Goal: Task Accomplishment & Management: Manage account settings

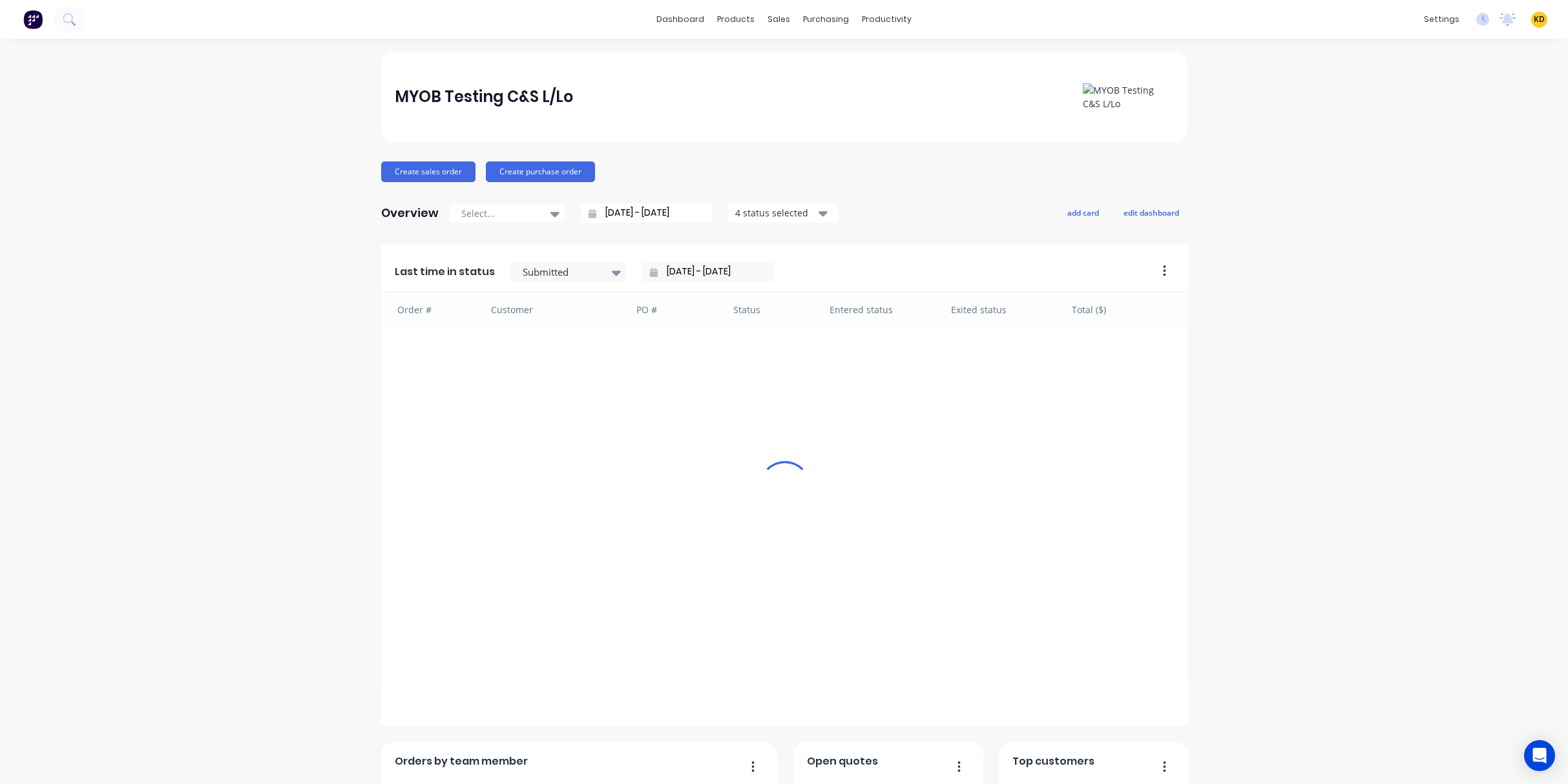
click at [1264, 111] on div "MYOB Testing C&S L/Lo Create sales order Create purchase order Overview Select.…" at bounding box center [784, 555] width 1568 height 1006
click at [1382, 90] on link "Team" at bounding box center [1370, 88] width 171 height 26
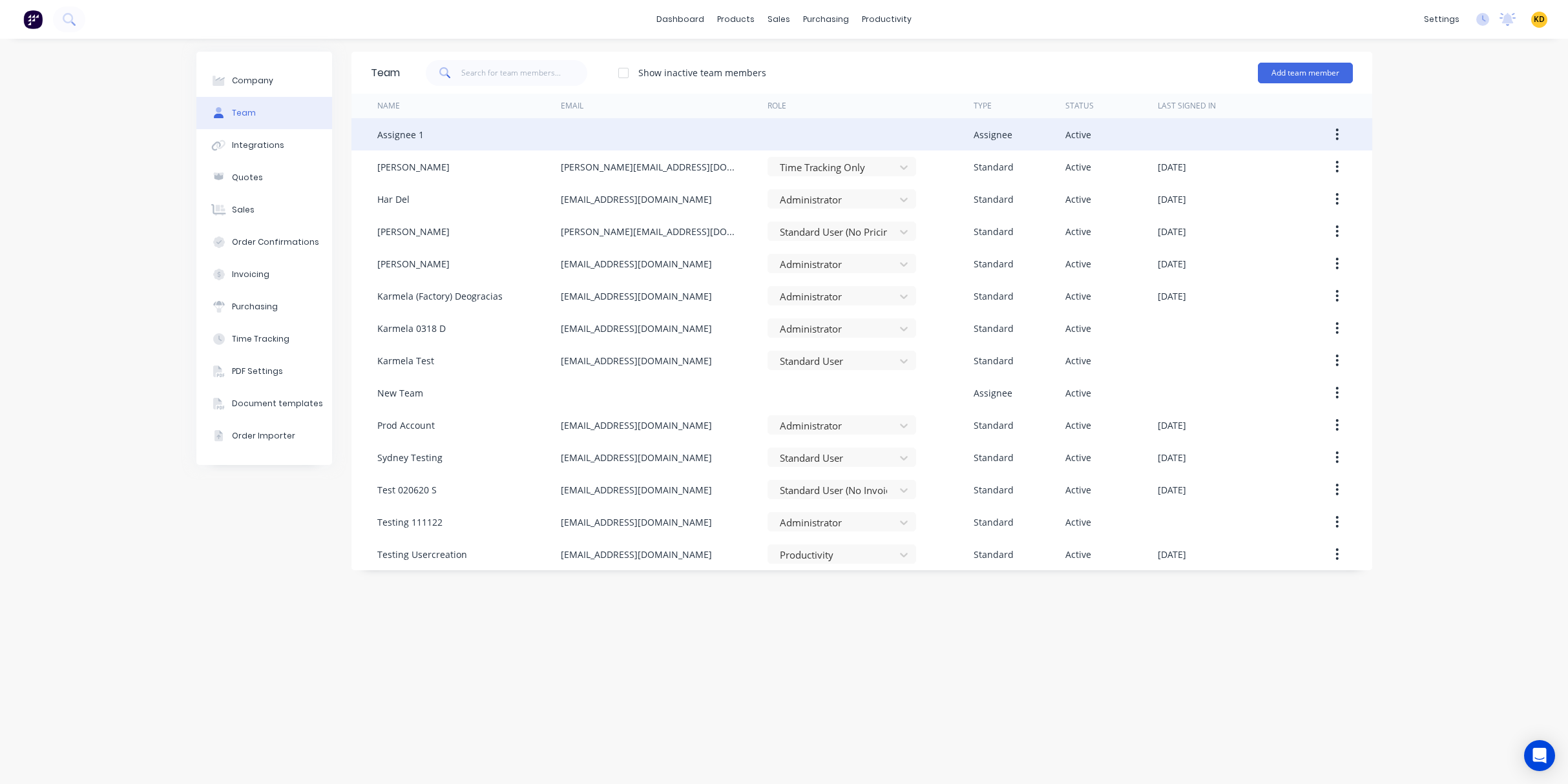
click at [1337, 140] on icon "button" at bounding box center [1337, 135] width 4 height 14
click at [1312, 166] on div "Edit" at bounding box center [1291, 168] width 100 height 19
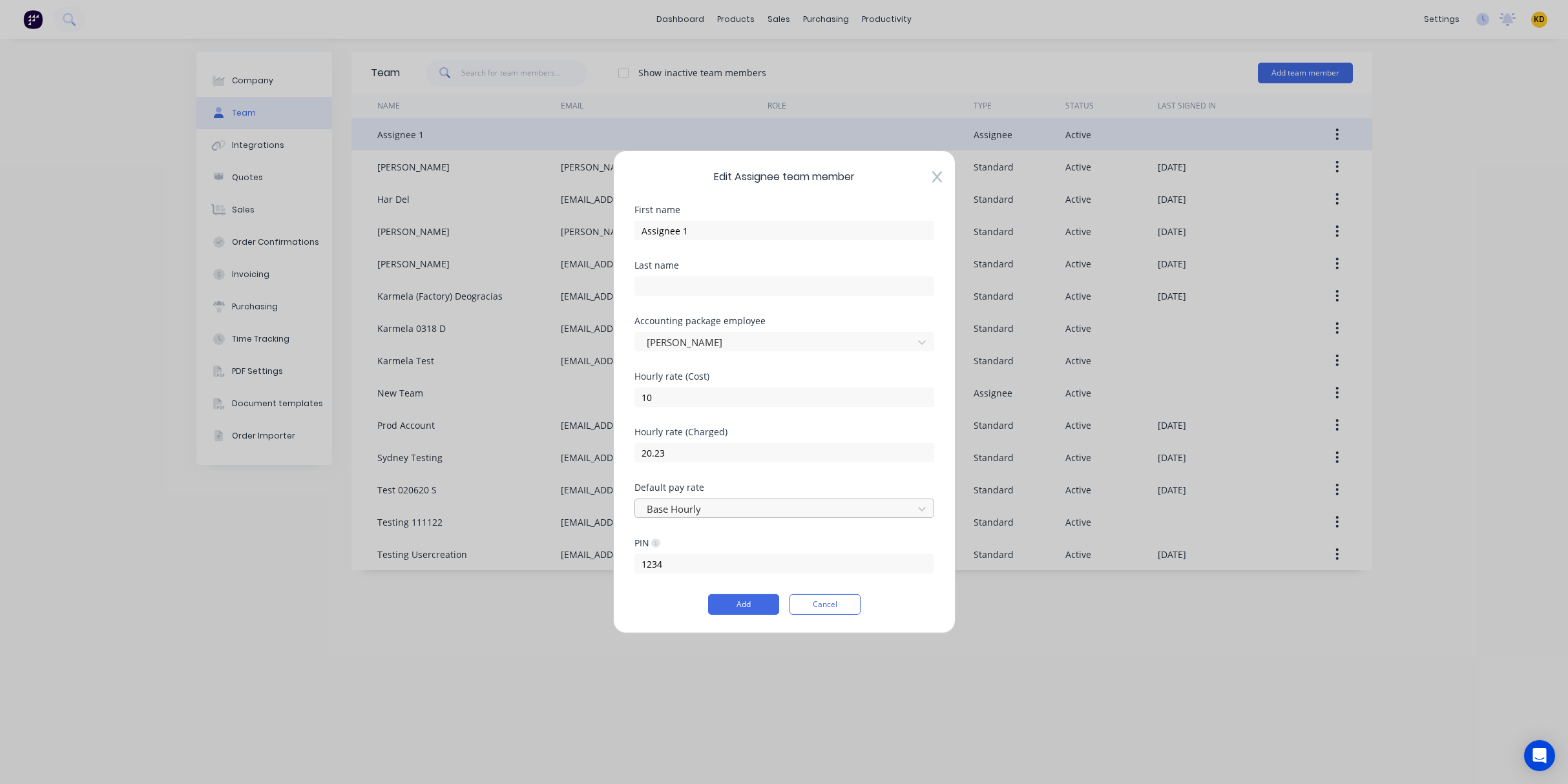
click at [700, 509] on div at bounding box center [776, 508] width 261 height 16
click at [939, 174] on icon at bounding box center [937, 177] width 10 height 13
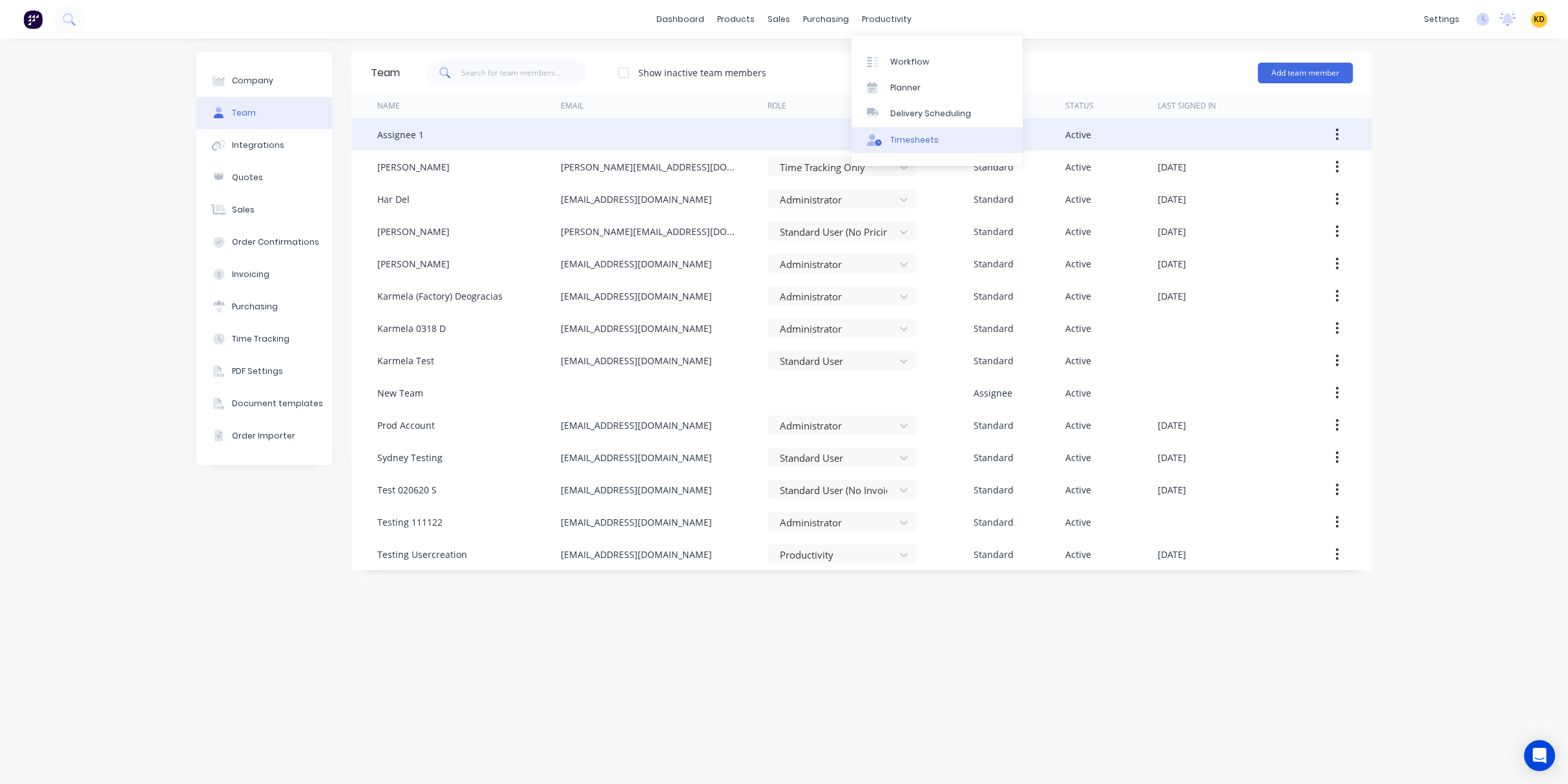
drag, startPoint x: 913, startPoint y: 134, endPoint x: 969, endPoint y: 133, distance: 56.0
click at [913, 135] on div "Timesheets" at bounding box center [914, 140] width 48 height 12
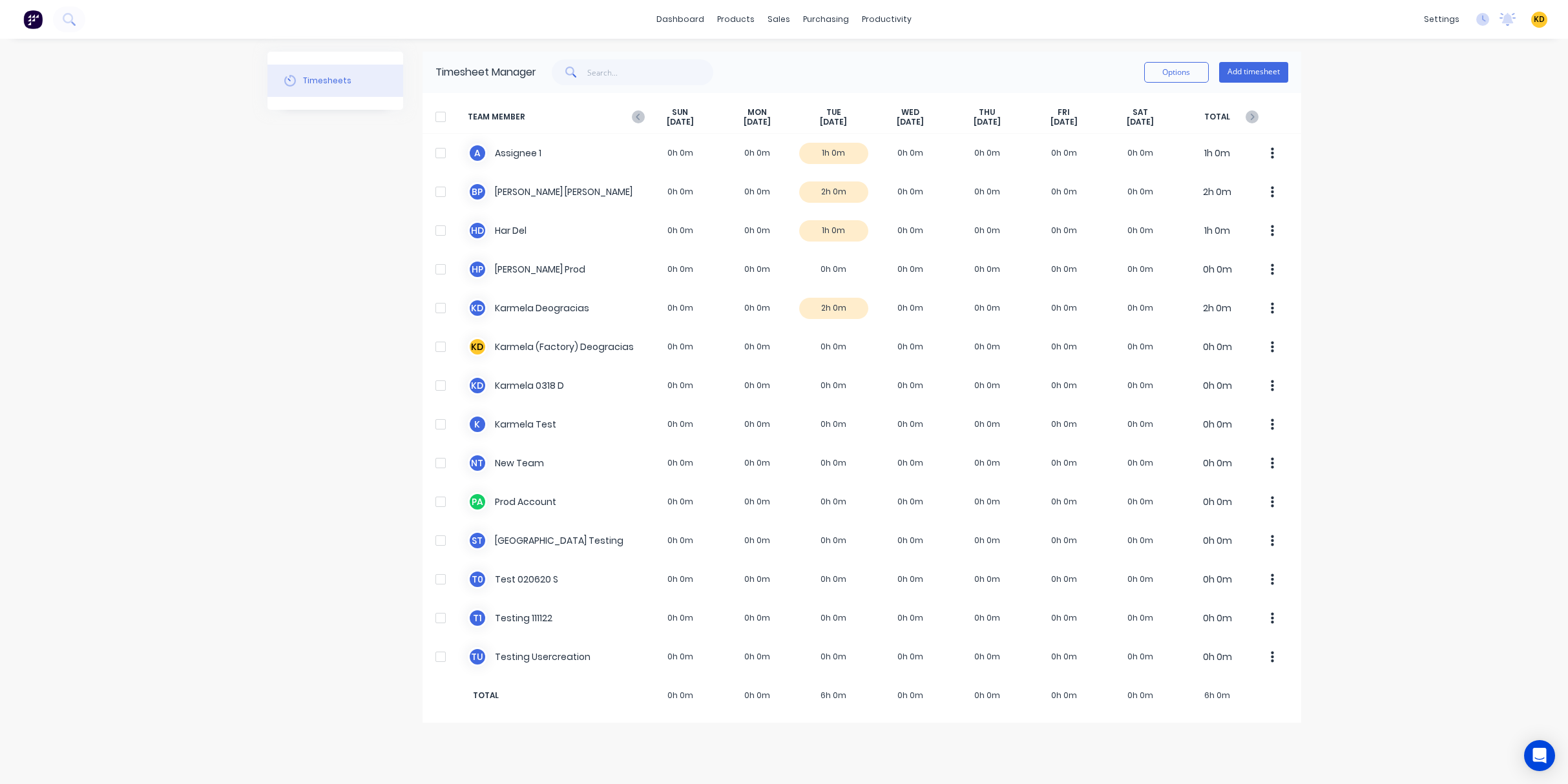
click at [1361, 165] on div "dashboard products sales purchasing productivity dashboard products Product Cat…" at bounding box center [784, 392] width 1568 height 784
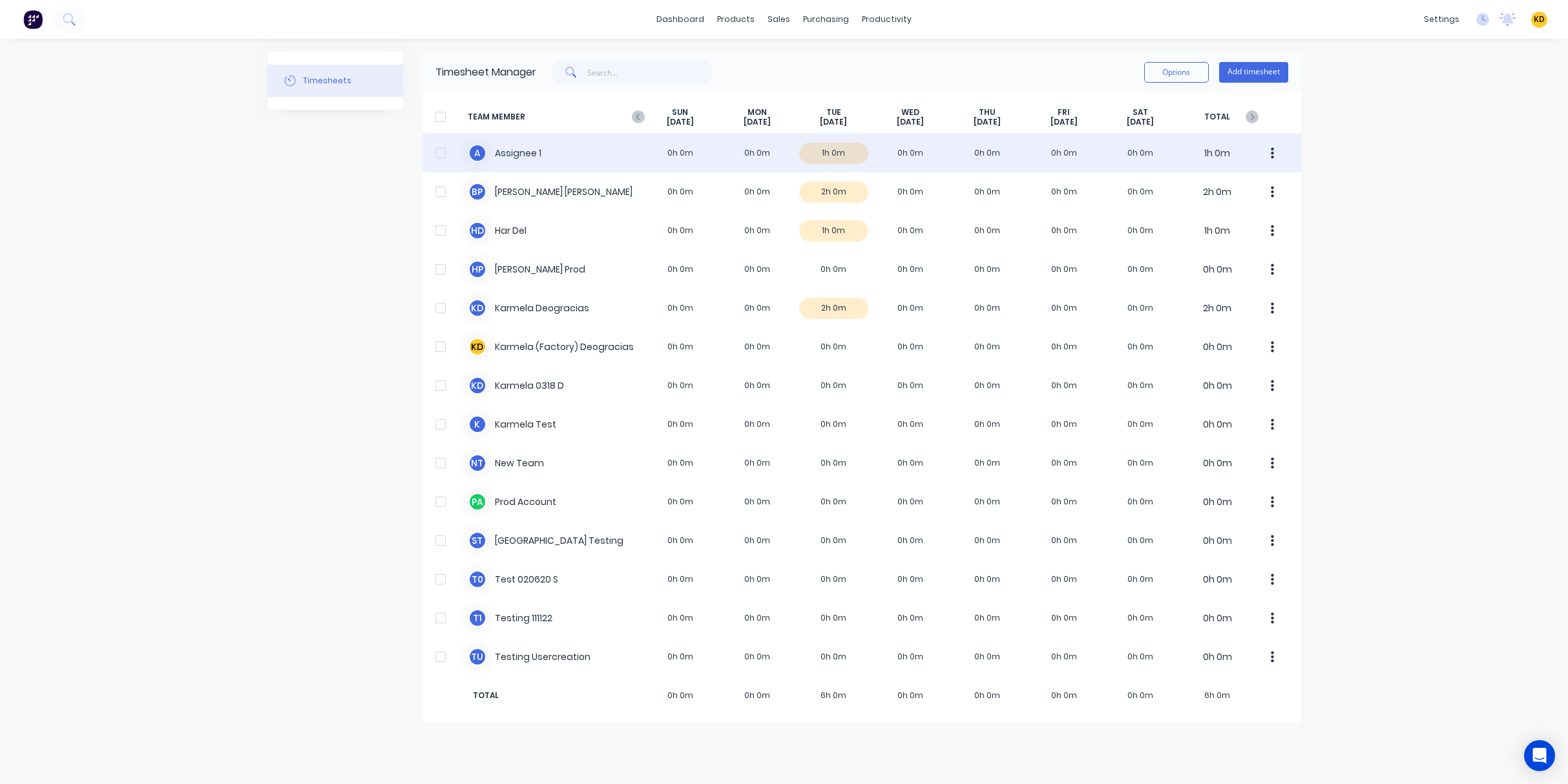
click at [436, 153] on div at bounding box center [440, 153] width 26 height 26
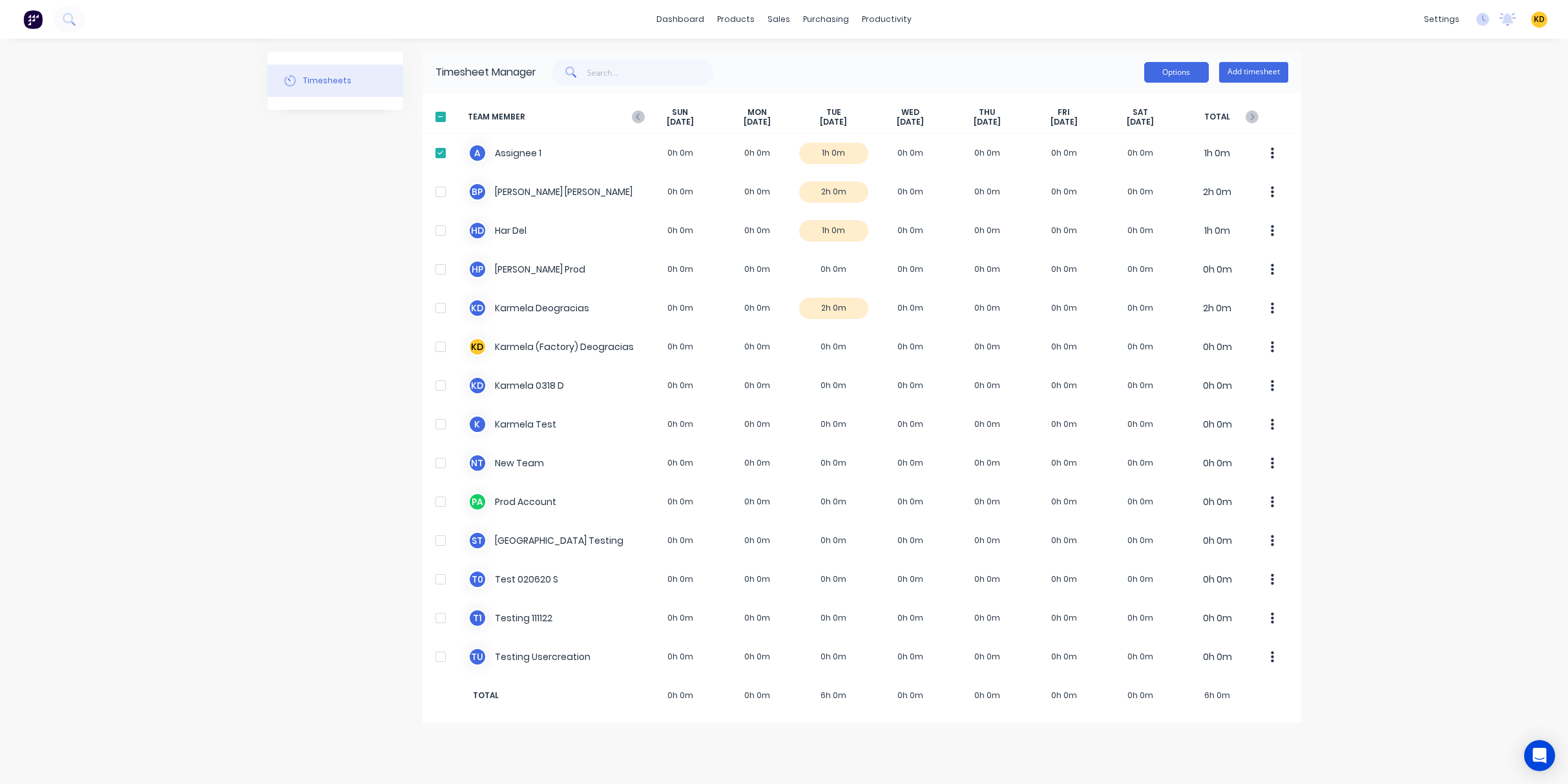
click at [1159, 73] on button "Options" at bounding box center [1176, 71] width 64 height 20
click at [1365, 176] on div "dashboard products sales purchasing productivity dashboard products Product Cat…" at bounding box center [784, 392] width 1568 height 784
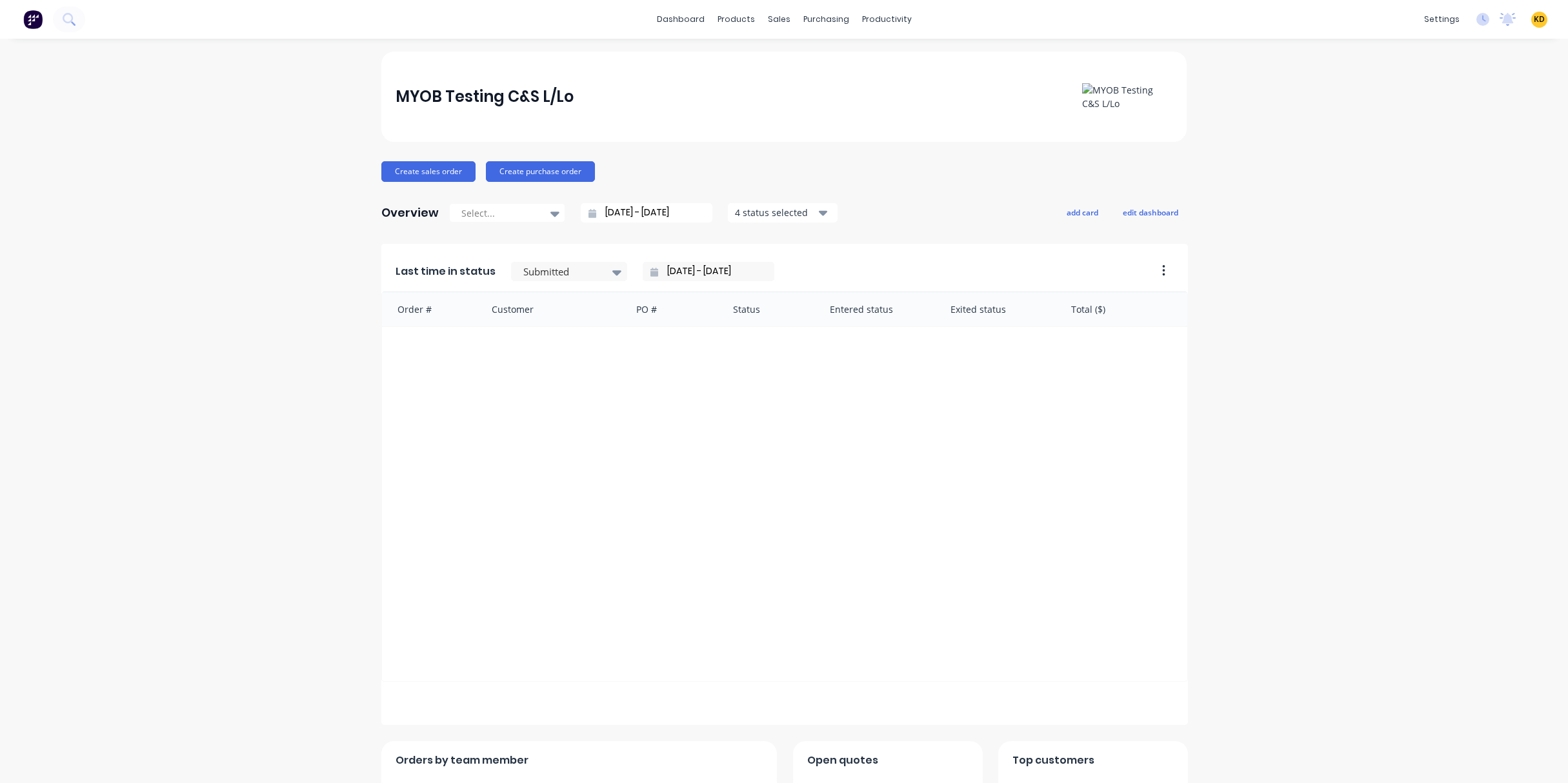
click at [1452, 197] on div "MYOB Testing C&S L/Lo Create sales order Create purchase order Overview Select.…" at bounding box center [784, 554] width 1568 height 1005
click at [1406, 94] on link "Team" at bounding box center [1371, 87] width 171 height 26
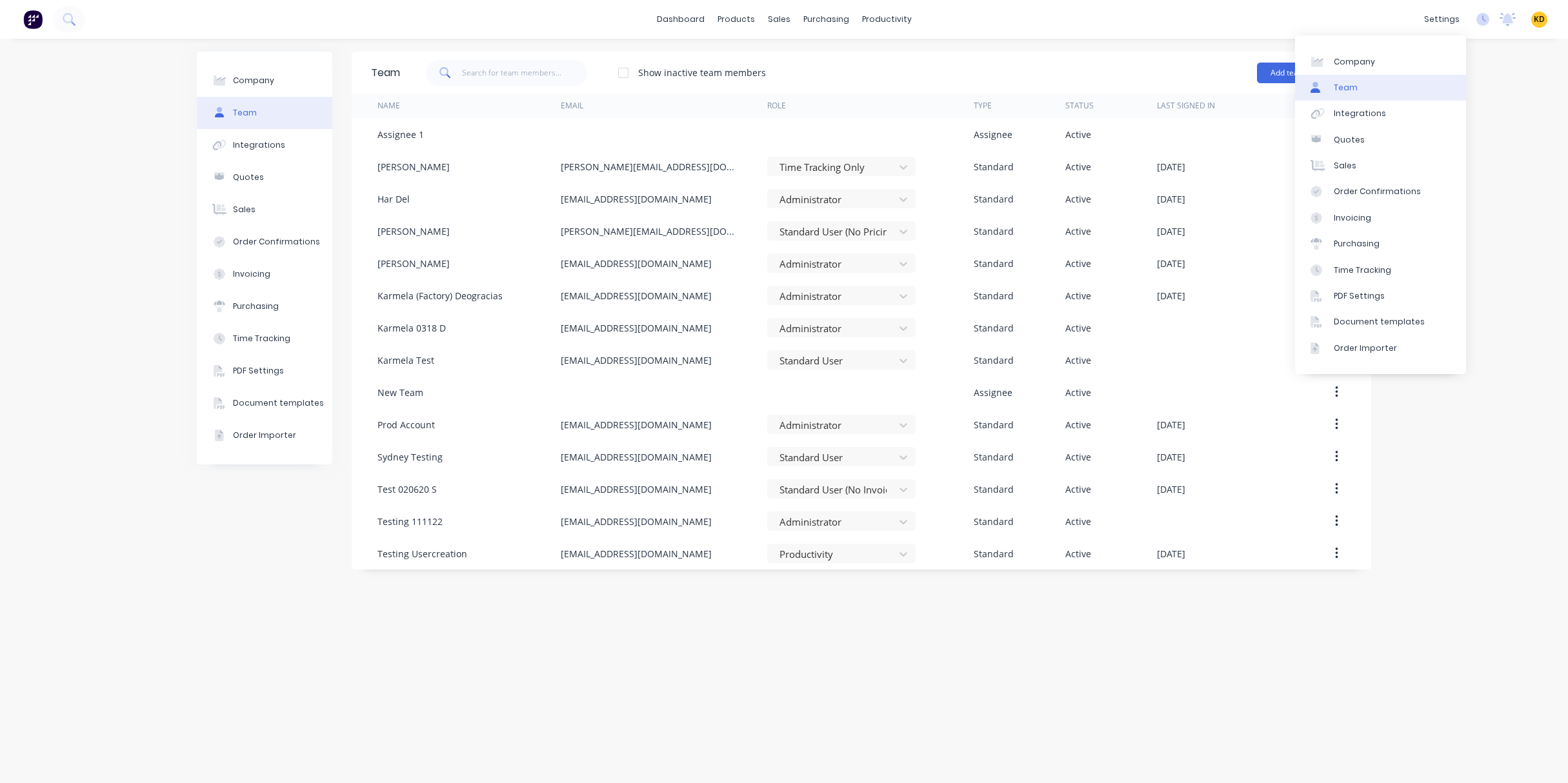
click at [1472, 383] on div "Company Team Integrations Quotes Sales Order Confirmations Invoicing Purchasing…" at bounding box center [784, 411] width 1568 height 745
click at [1517, 198] on div "Company Team Integrations Quotes Sales Order Confirmations Invoicing Purchasing…" at bounding box center [784, 411] width 1568 height 745
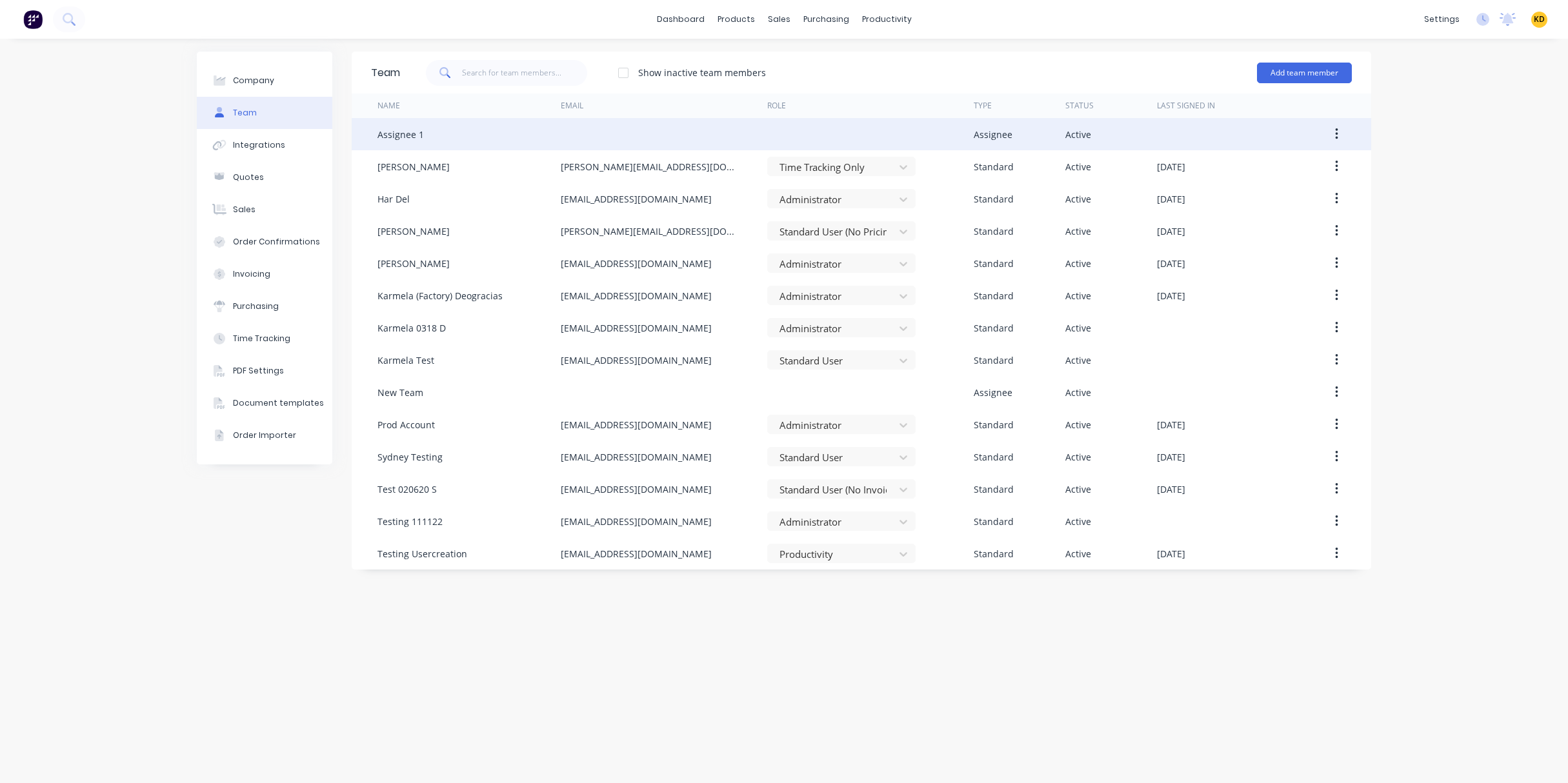
click at [1342, 132] on button "button" at bounding box center [1336, 134] width 30 height 23
click at [1324, 160] on div "Edit" at bounding box center [1290, 168] width 99 height 19
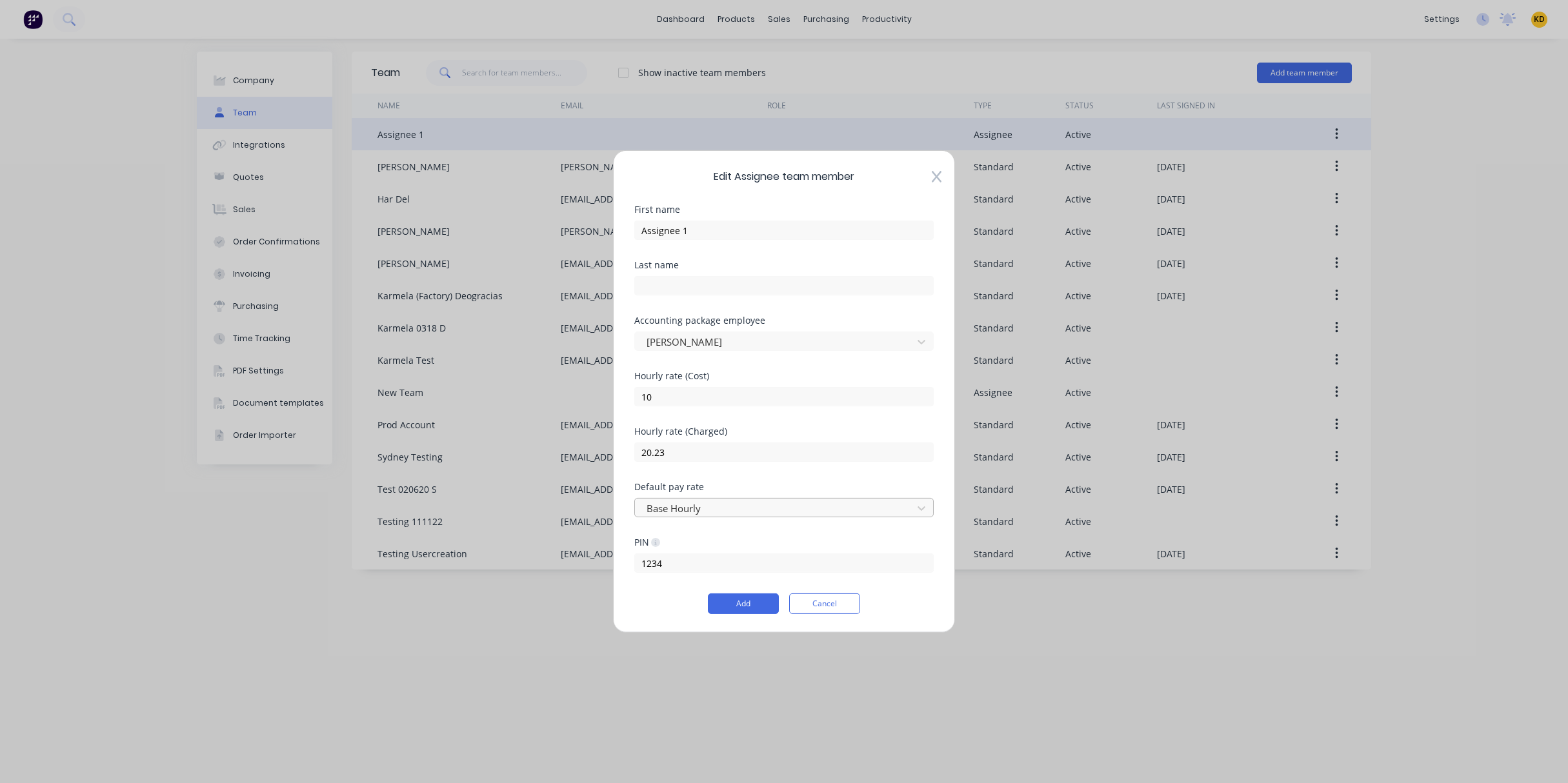
click at [729, 508] on div at bounding box center [776, 507] width 260 height 16
click at [807, 609] on button "Cancel" at bounding box center [824, 603] width 71 height 20
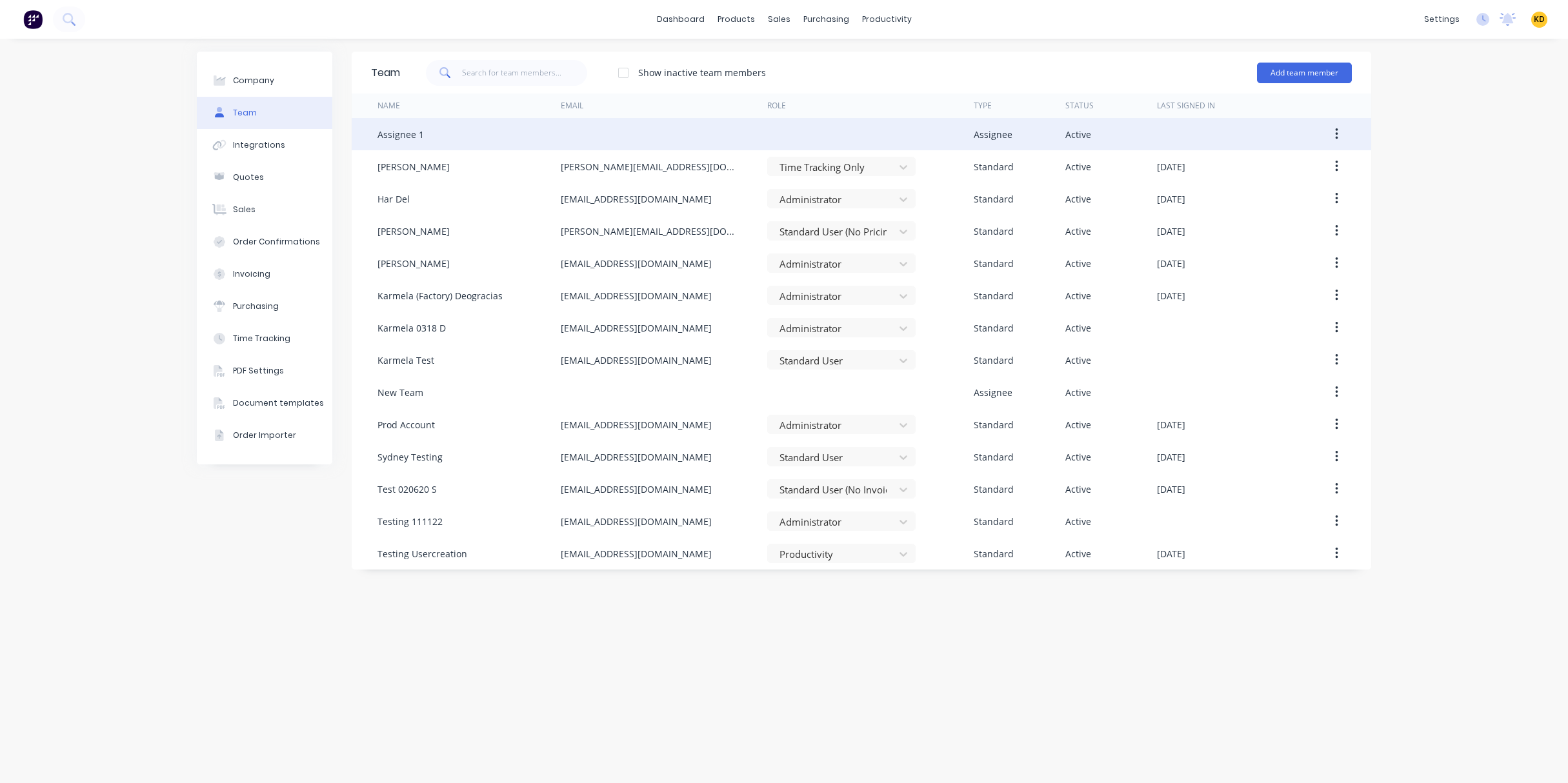
click at [1331, 133] on button "button" at bounding box center [1336, 134] width 30 height 23
click at [1330, 160] on div "Edit" at bounding box center [1290, 168] width 99 height 19
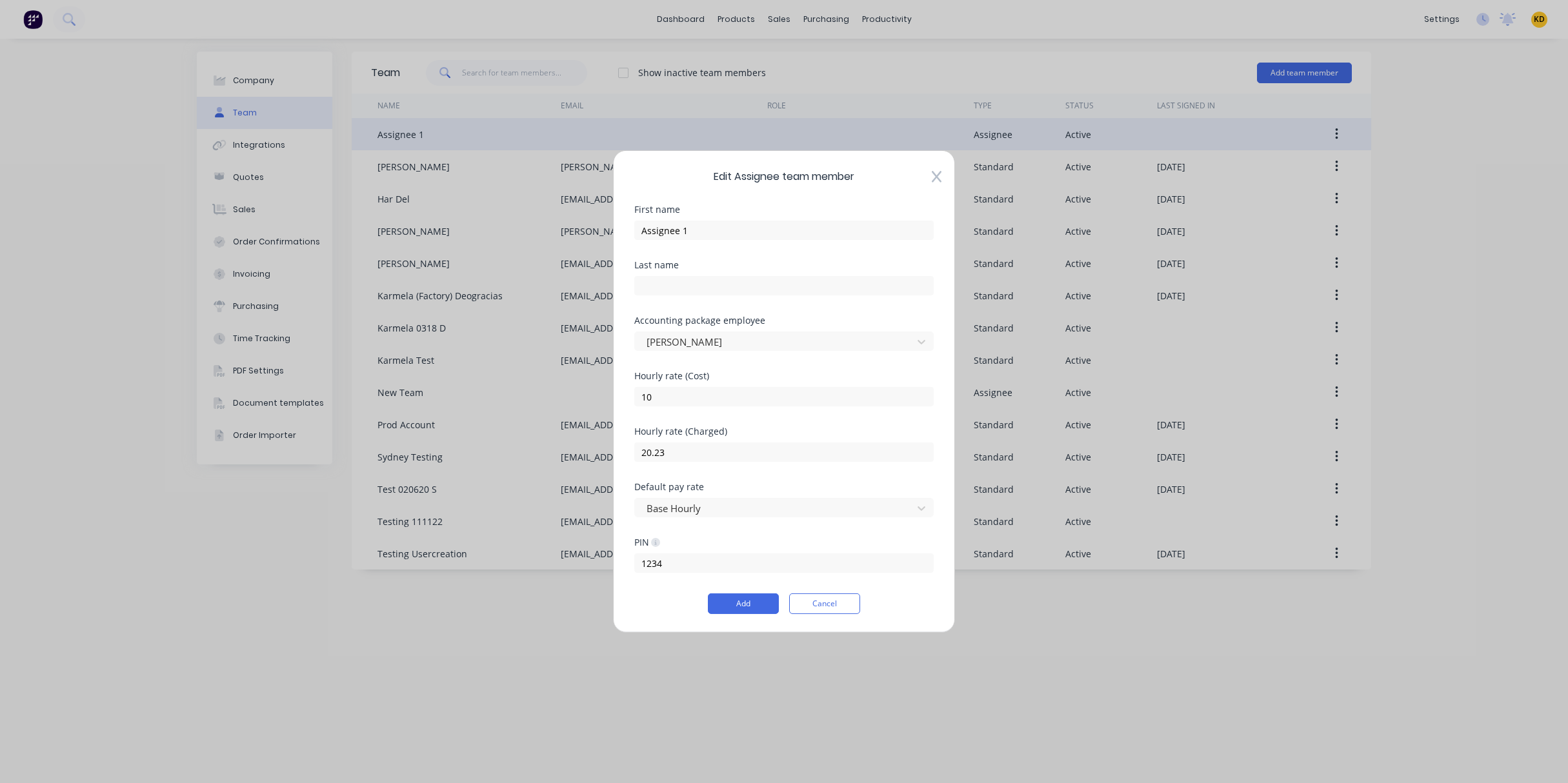
click at [937, 175] on icon at bounding box center [937, 177] width 10 height 12
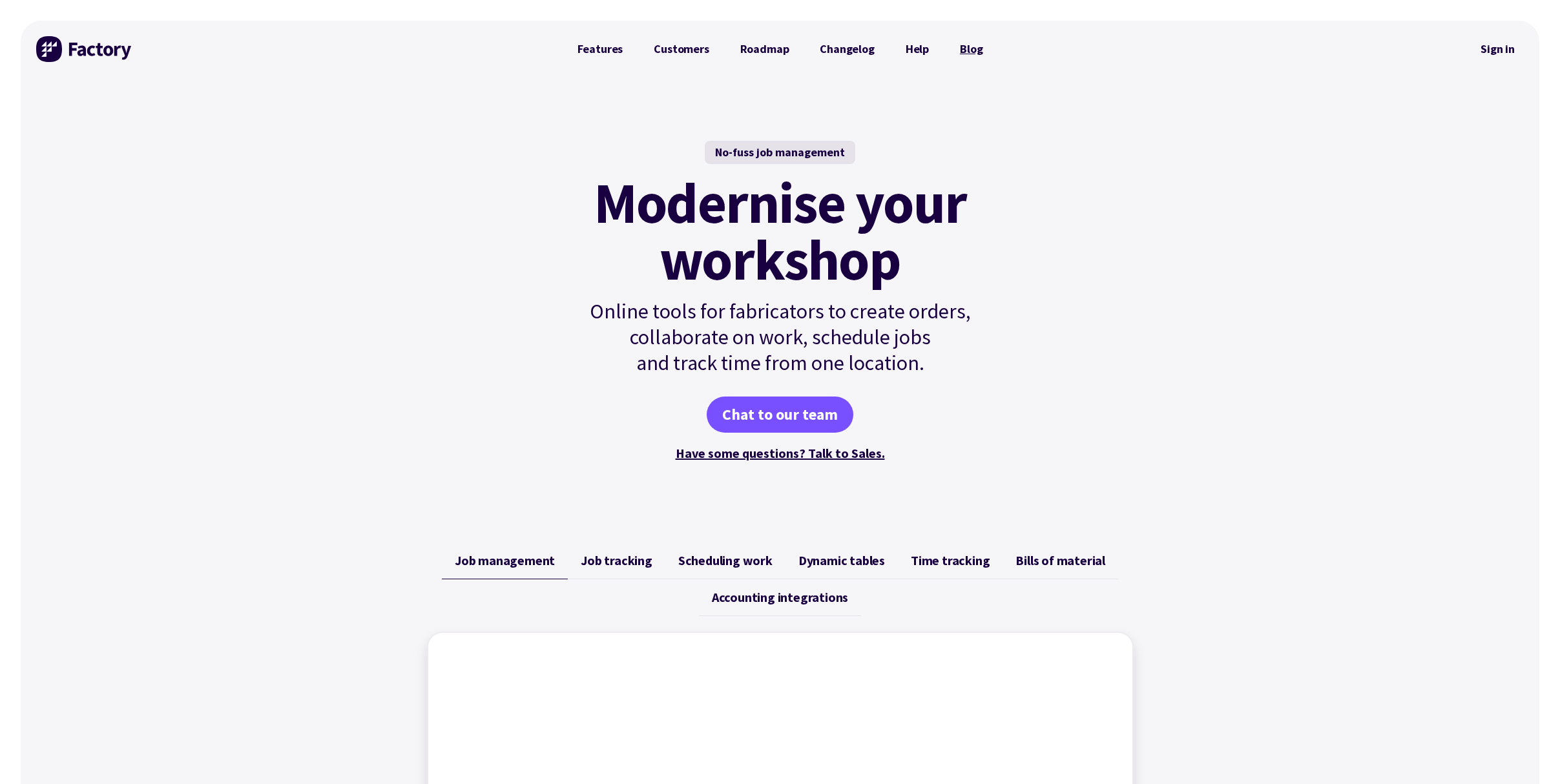
click at [976, 51] on link "Blog" at bounding box center [971, 49] width 53 height 26
click at [1090, 281] on div "No-fuss job management Modernise your workshop Online tools for fabricators to …" at bounding box center [779, 302] width 1519 height 449
click at [907, 48] on link "Help" at bounding box center [917, 49] width 54 height 26
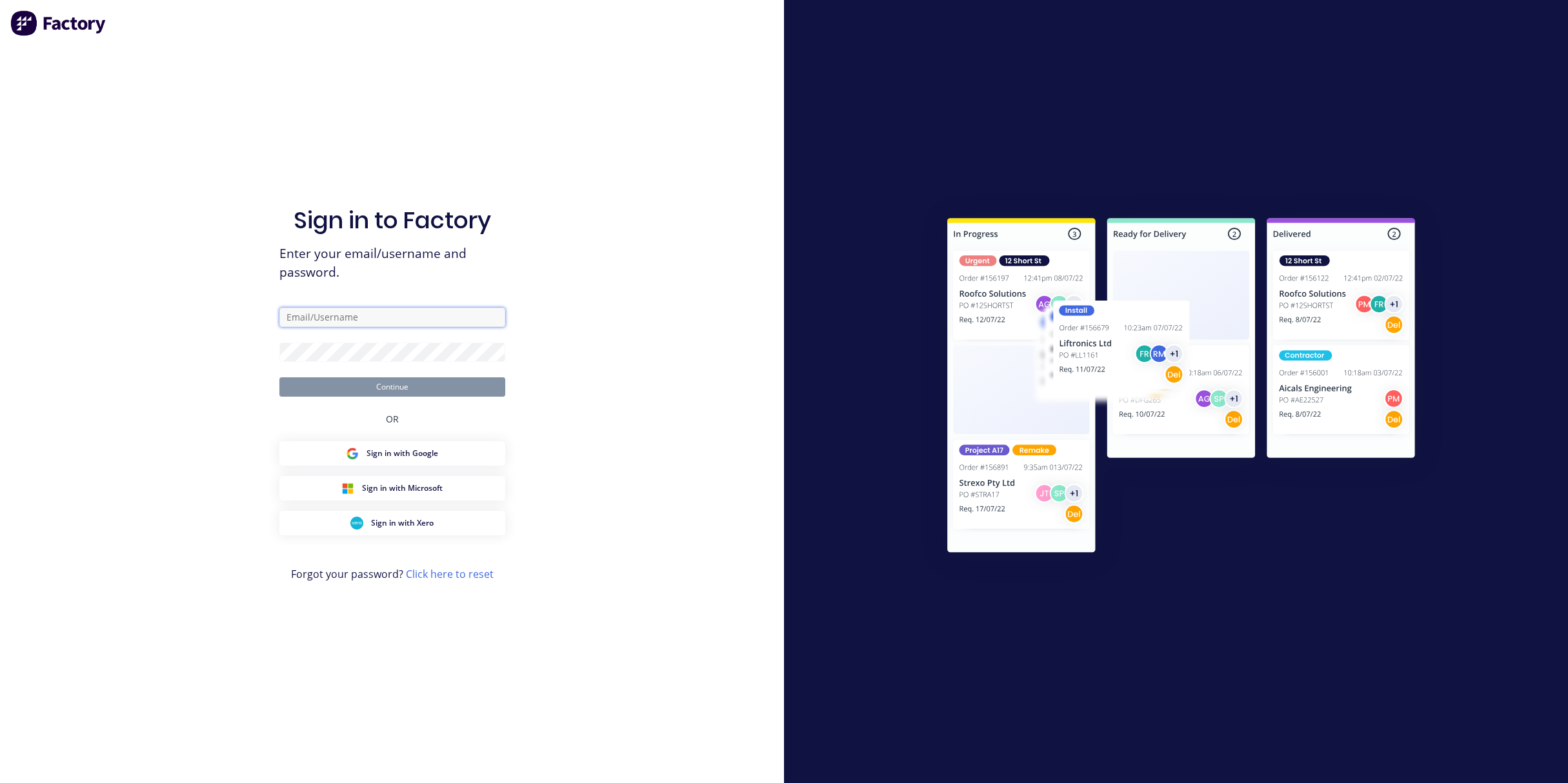
click at [426, 316] on input "text" at bounding box center [392, 318] width 226 height 20
type input "[EMAIL_ADDRESS][DOMAIN_NAME]"
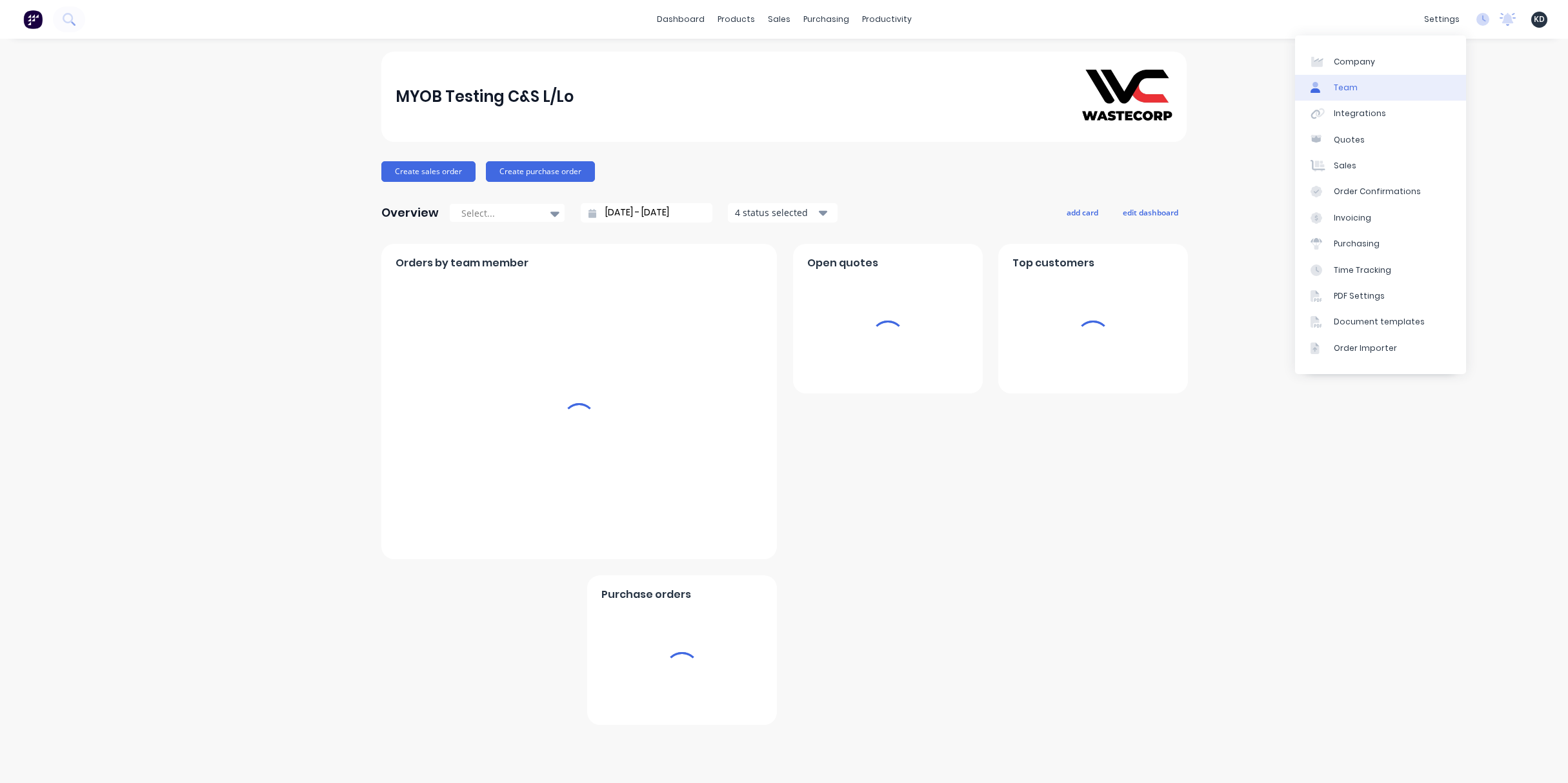
click at [1412, 90] on link "Team" at bounding box center [1380, 87] width 171 height 26
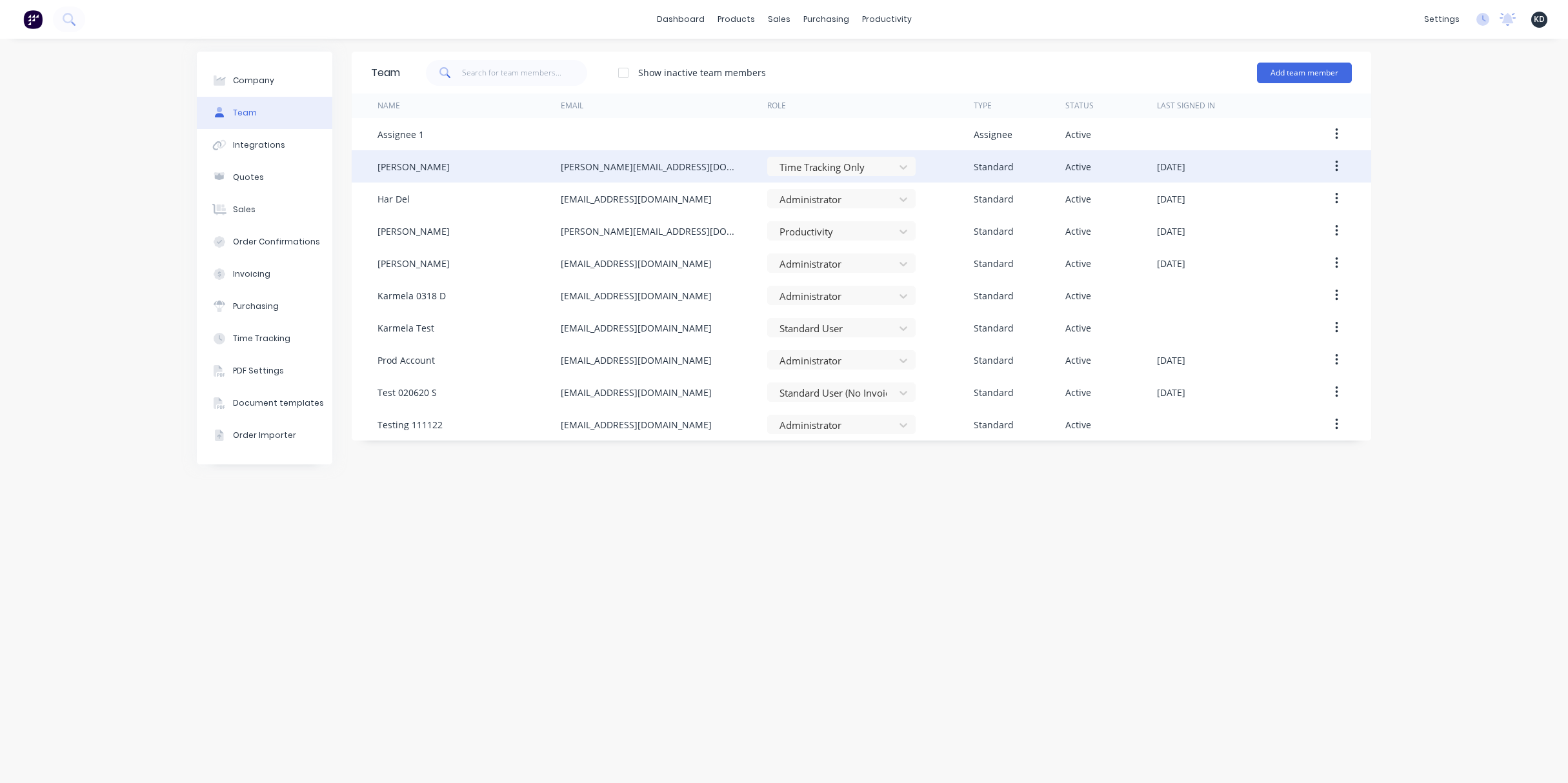
click at [1343, 165] on button "button" at bounding box center [1336, 166] width 30 height 23
click at [1322, 191] on div "Edit" at bounding box center [1290, 200] width 99 height 19
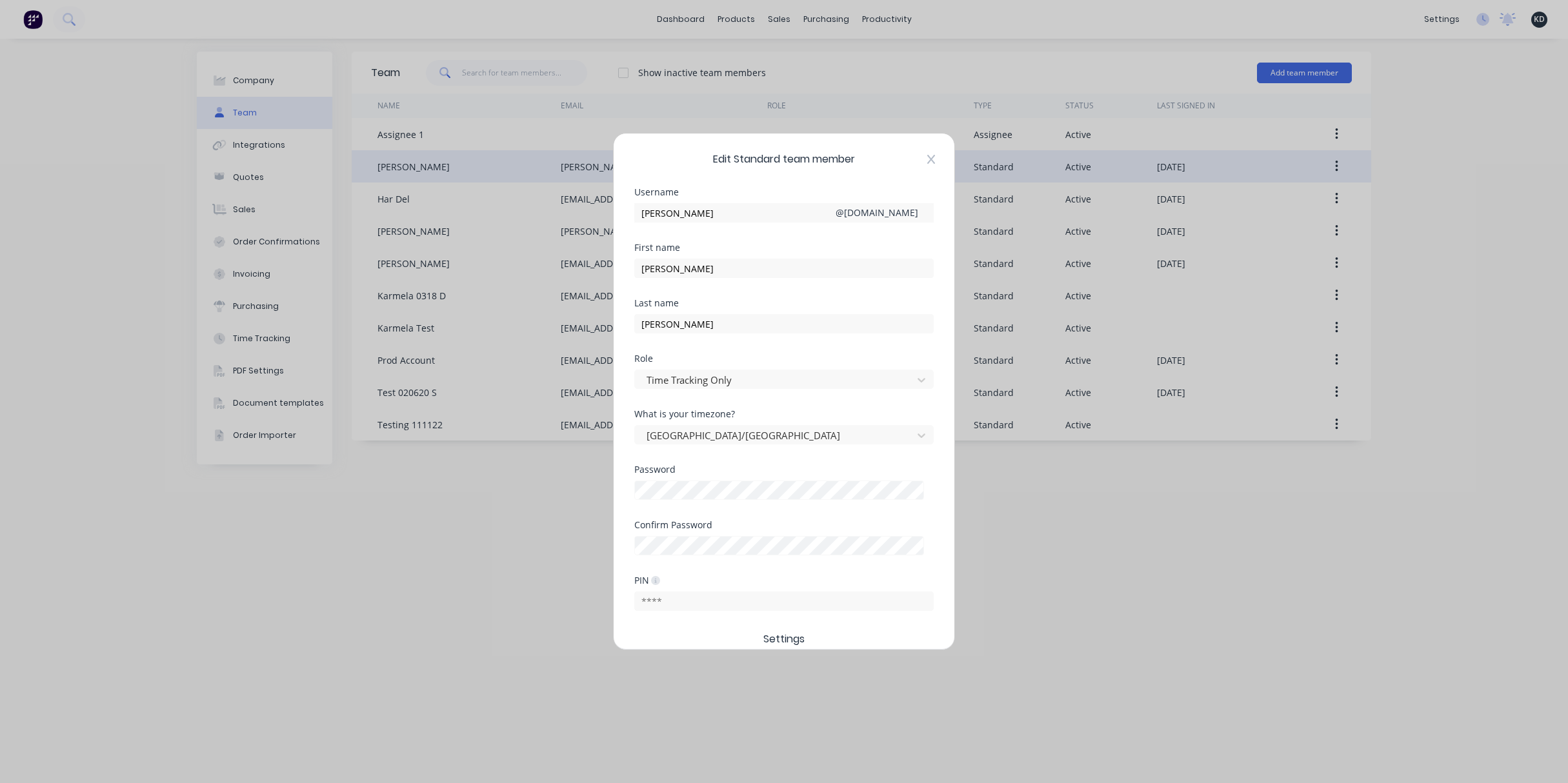
click at [930, 157] on icon at bounding box center [930, 159] width 8 height 10
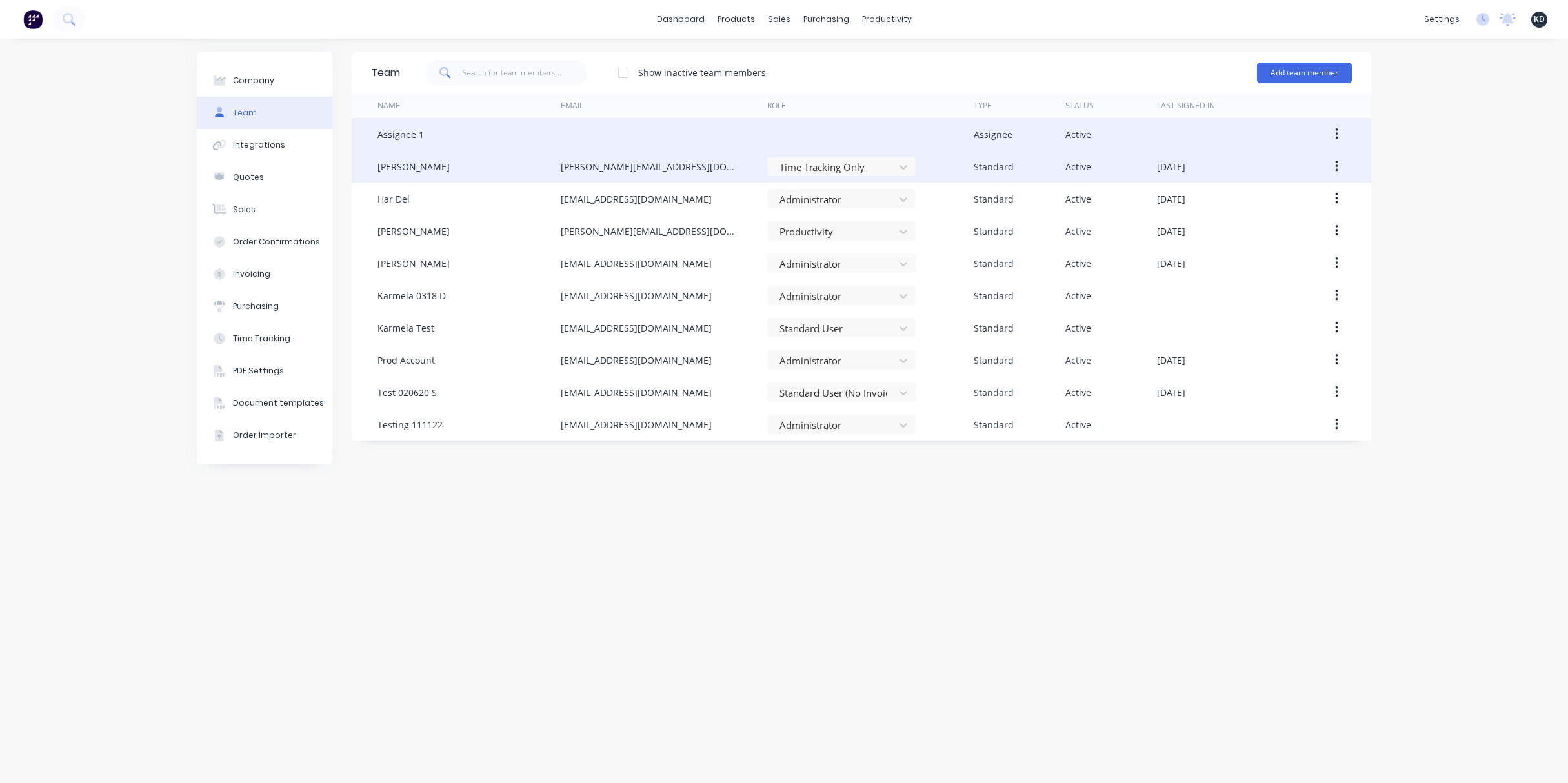
click at [1332, 132] on button "button" at bounding box center [1336, 134] width 30 height 23
click at [1324, 160] on div "Edit" at bounding box center [1290, 168] width 99 height 19
